Goal: Find specific page/section: Find specific page/section

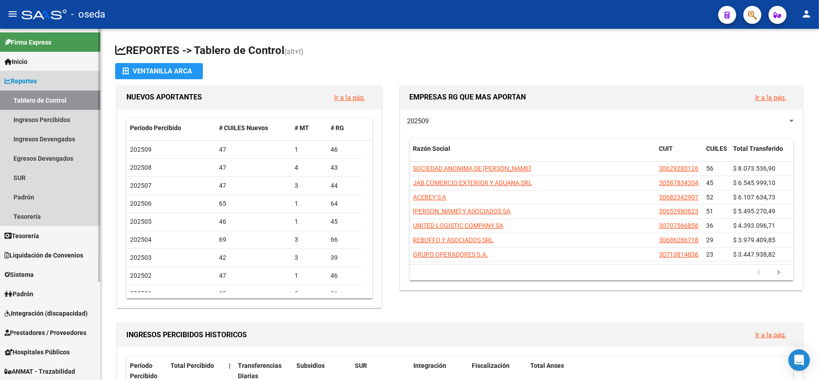
click at [41, 79] on link "Reportes" at bounding box center [50, 80] width 100 height 19
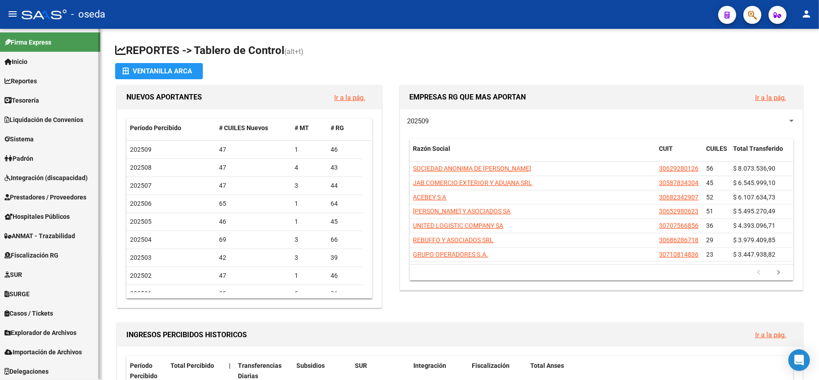
click at [32, 186] on link "Integración (discapacidad)" at bounding box center [50, 177] width 100 height 19
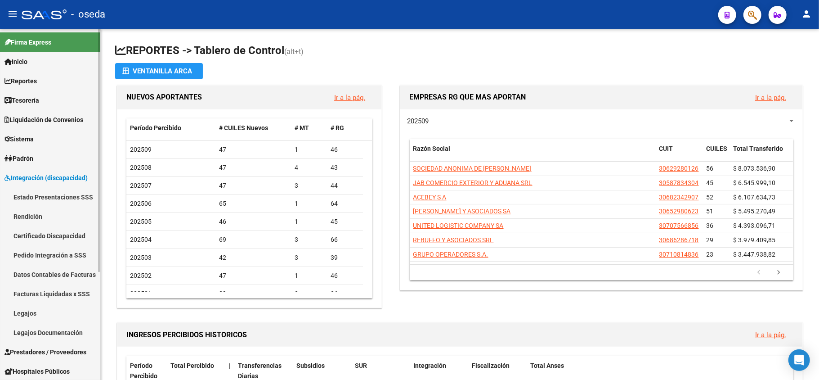
click at [32, 186] on link "Integración (discapacidad)" at bounding box center [50, 177] width 100 height 19
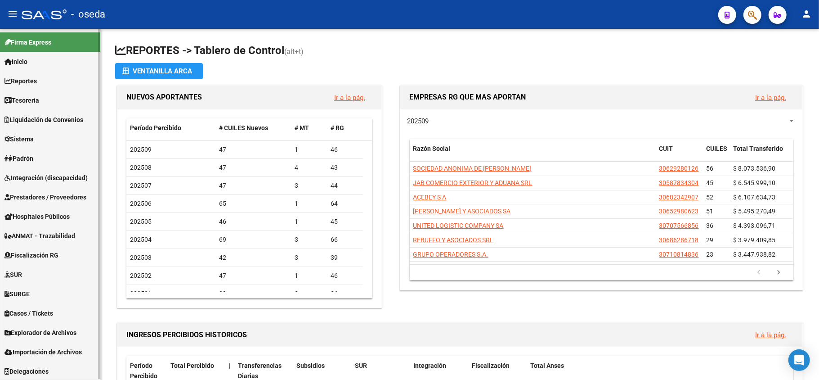
click at [34, 198] on span "Prestadores / Proveedores" at bounding box center [45, 197] width 82 height 10
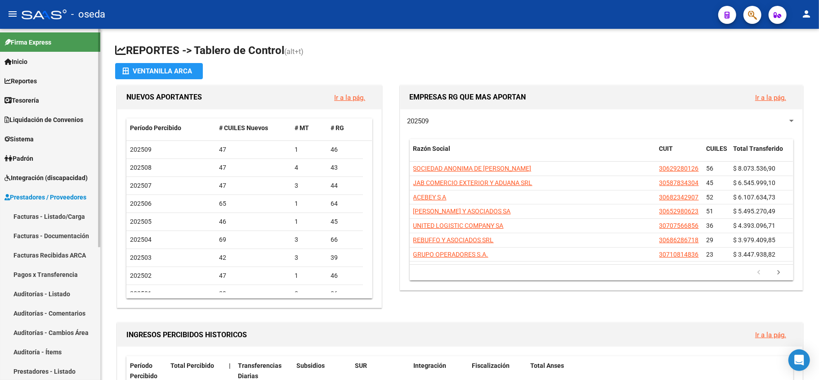
click at [34, 220] on link "Facturas - Listado/Carga" at bounding box center [50, 215] width 100 height 19
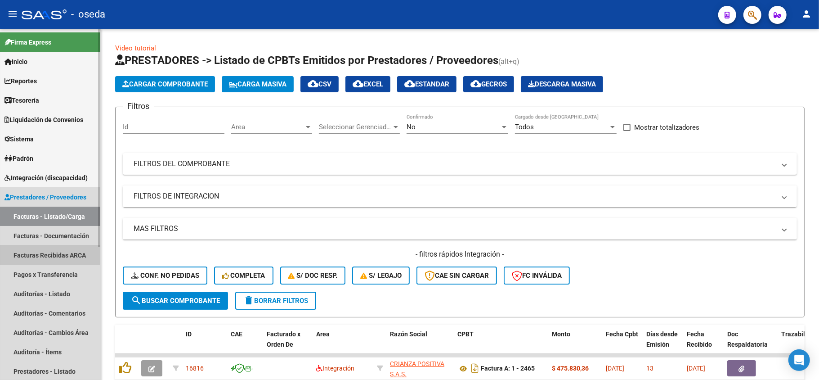
click at [40, 254] on link "Facturas Recibidas ARCA" at bounding box center [50, 254] width 100 height 19
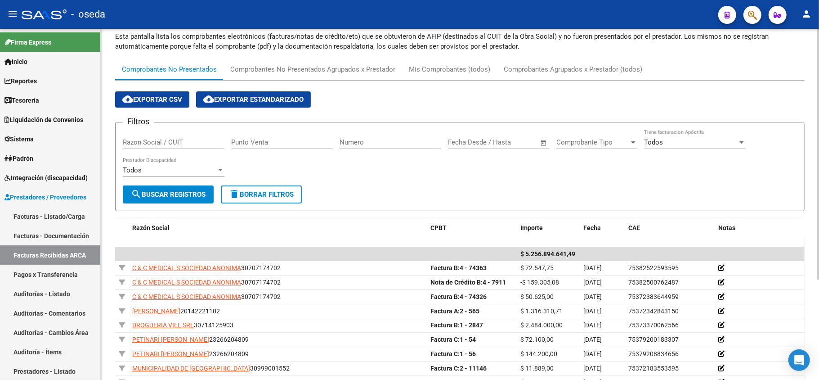
scroll to position [140, 0]
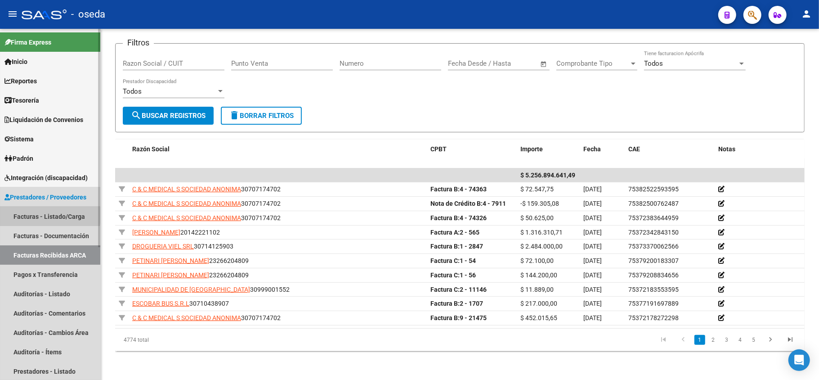
click at [27, 215] on link "Facturas - Listado/Carga" at bounding box center [50, 215] width 100 height 19
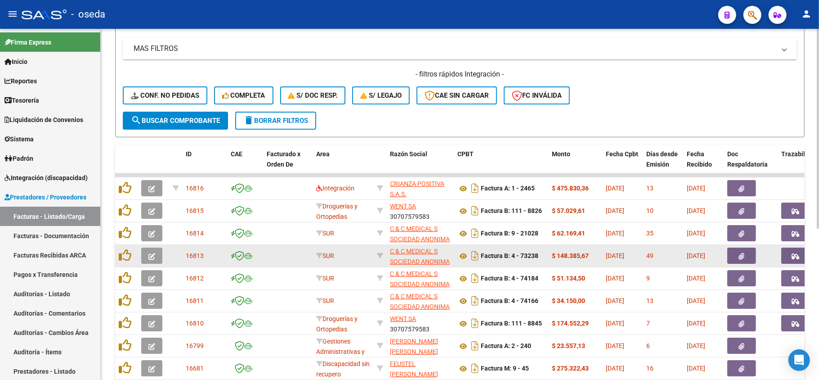
scroll to position [213, 0]
